Goal: Information Seeking & Learning: Learn about a topic

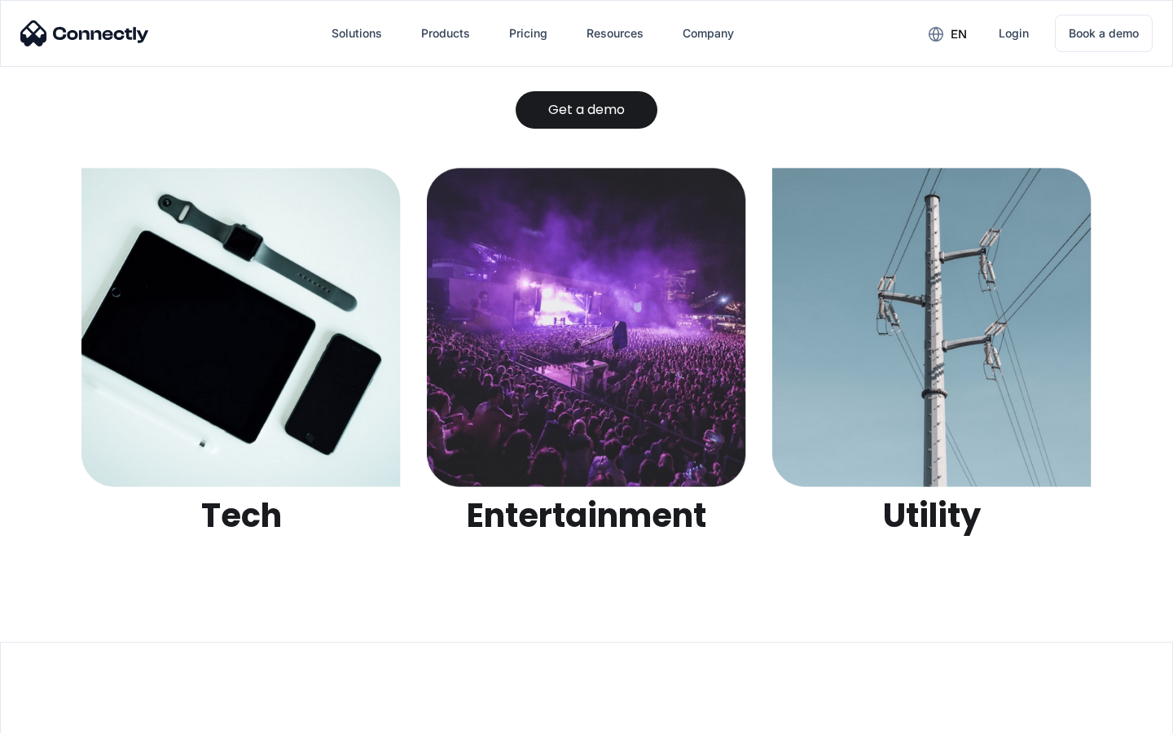
scroll to position [5137, 0]
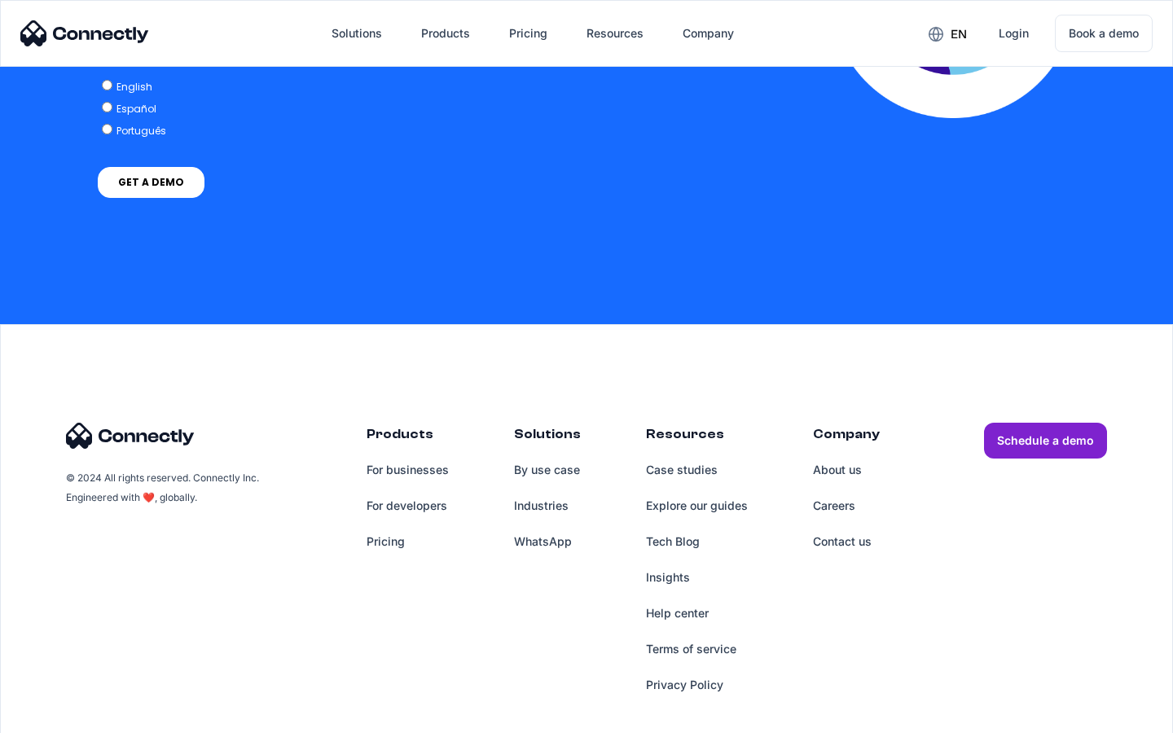
scroll to position [3219, 0]
